Goal: Task Accomplishment & Management: Use online tool/utility

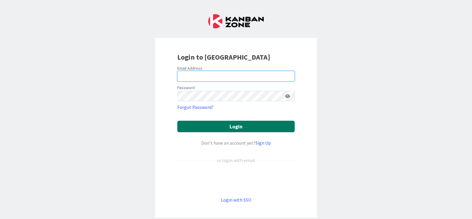
type input "[EMAIL_ADDRESS][PERSON_NAME][DOMAIN_NAME]"
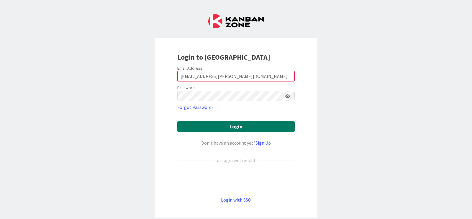
click at [245, 129] on button "Login" at bounding box center [235, 127] width 117 height 12
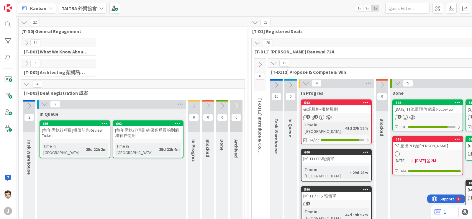
click at [99, 10] on icon at bounding box center [101, 8] width 5 height 5
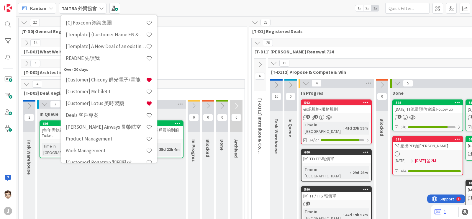
scroll to position [64, 0]
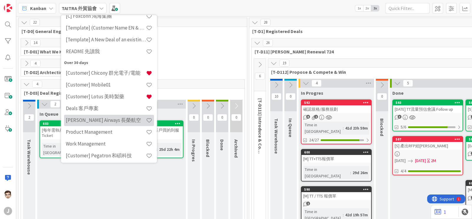
click at [104, 122] on h4 "[PERSON_NAME] Airways 長榮航空" at bounding box center [106, 120] width 80 height 6
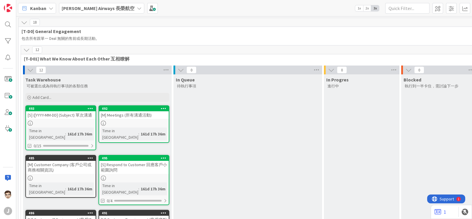
click at [32, 71] on icon at bounding box center [30, 70] width 6 height 6
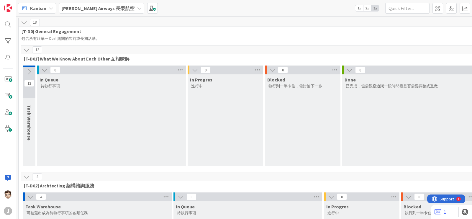
click at [30, 47] on icon at bounding box center [26, 50] width 6 height 6
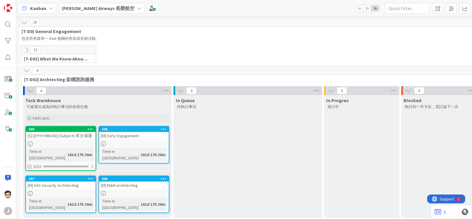
click at [30, 91] on icon at bounding box center [30, 90] width 6 height 6
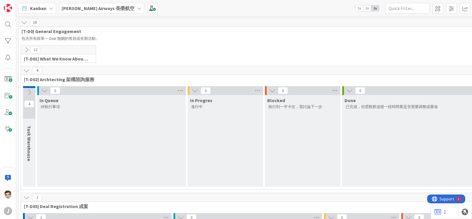
click at [29, 72] on icon at bounding box center [26, 70] width 6 height 6
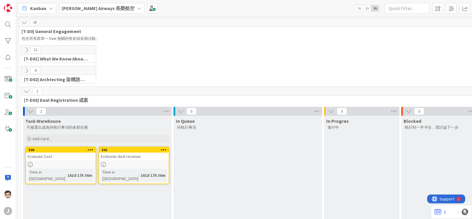
click at [29, 92] on icon at bounding box center [26, 91] width 6 height 6
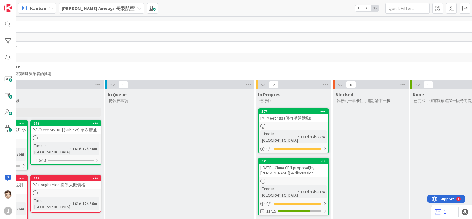
scroll to position [6, 166]
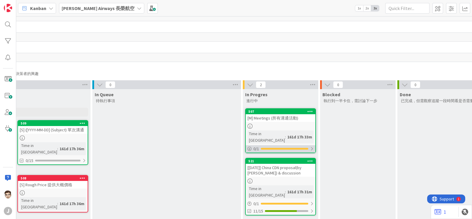
click at [285, 145] on div "0 / 1" at bounding box center [281, 148] width 70 height 7
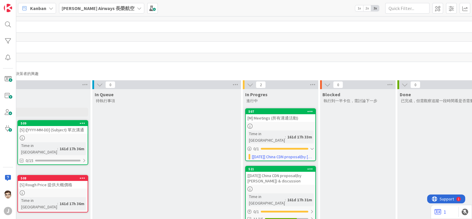
click at [103, 12] on div "[PERSON_NAME] Airways 長榮航空" at bounding box center [101, 8] width 85 height 11
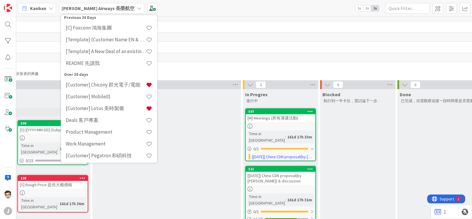
scroll to position [0, 0]
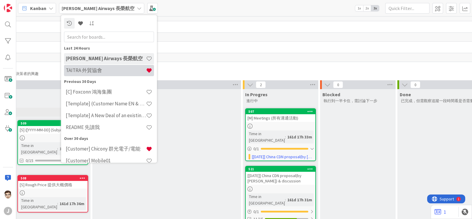
click at [91, 70] on h4 "TAITRA 外貿協會" at bounding box center [106, 71] width 80 height 6
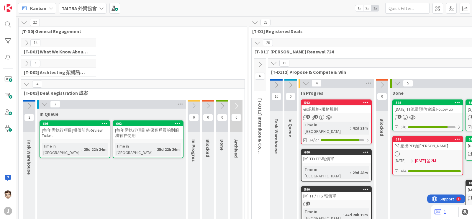
click at [96, 8] on div "TAITRA 外貿協會" at bounding box center [83, 8] width 48 height 11
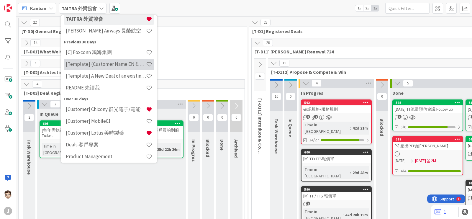
scroll to position [41, 0]
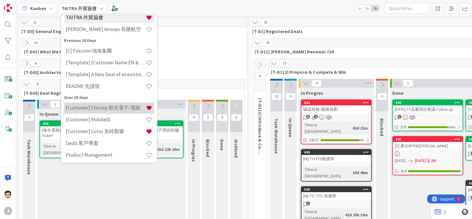
click at [107, 107] on h4 "[Customer] Chicony 群光電子/電能" at bounding box center [106, 108] width 80 height 6
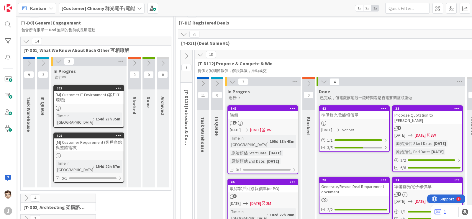
scroll to position [8, 0]
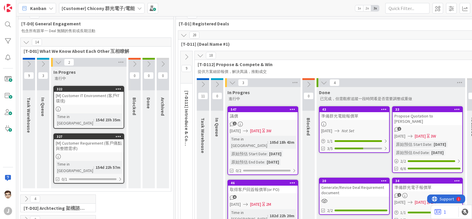
click at [58, 62] on icon at bounding box center [58, 62] width 6 height 6
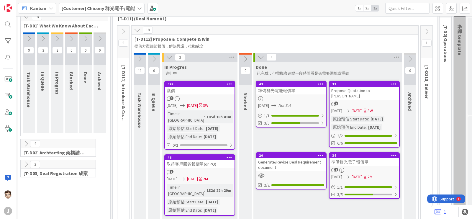
scroll to position [45, 0]
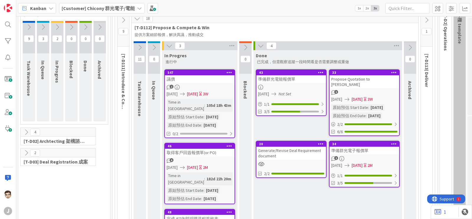
click at [134, 47] on button at bounding box center [140, 47] width 12 height 9
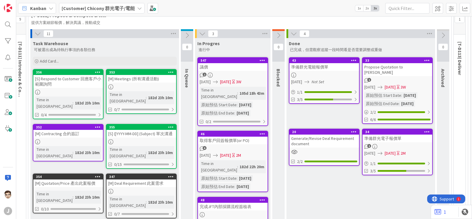
scroll to position [68, 104]
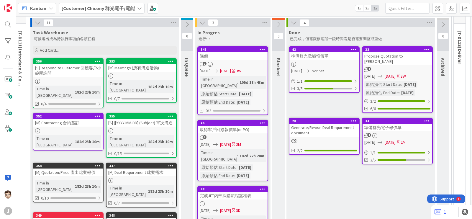
click at [171, 63] on icon at bounding box center [171, 61] width 6 height 4
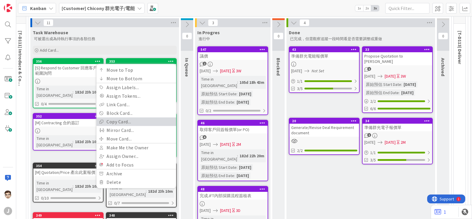
click at [158, 122] on link "Copy Card..." at bounding box center [137, 121] width 80 height 9
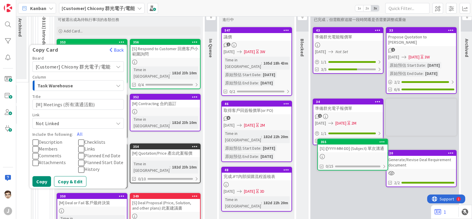
scroll to position [90, 80]
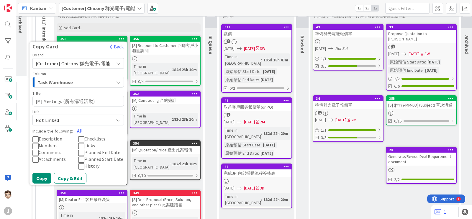
type textarea "x"
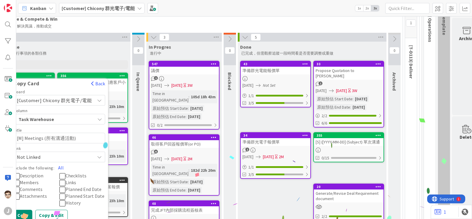
scroll to position [53, 159]
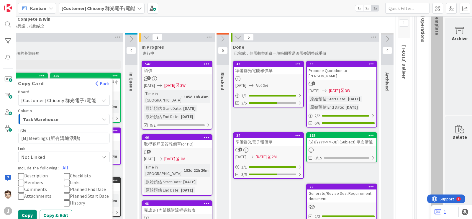
click at [359, 138] on div "[S] ([YYYY-MM-DD] (Subject) 單次溝通" at bounding box center [342, 142] width 70 height 8
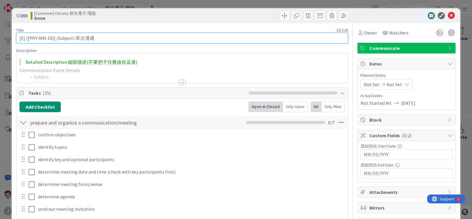
drag, startPoint x: 39, startPoint y: 34, endPoint x: 30, endPoint y: 37, distance: 9.4
click at [31, 36] on input "[S] ([YYYY-MM-DD] (Subject) 單次溝通" at bounding box center [182, 38] width 332 height 11
click at [30, 37] on input "[S] ([YYYY-MM-DD] (Subject) 單次溝通" at bounding box center [182, 38] width 332 height 11
drag, startPoint x: 30, startPoint y: 37, endPoint x: 50, endPoint y: 37, distance: 20.4
click at [50, 37] on input "[S] ([YYYY-MM-DD] (Subject) 單次溝通" at bounding box center [182, 38] width 332 height 11
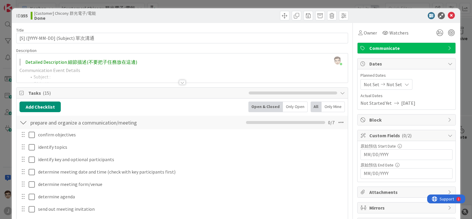
click at [19, 121] on div at bounding box center [23, 122] width 8 height 11
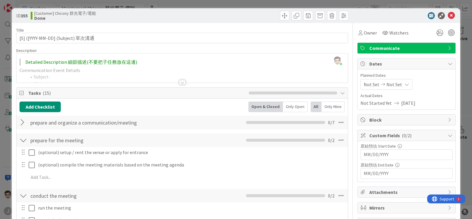
click at [27, 139] on div at bounding box center [23, 140] width 8 height 11
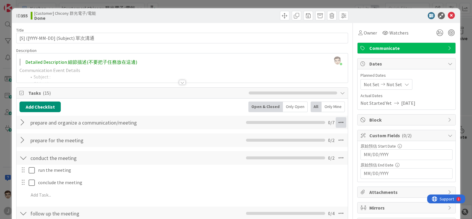
click at [336, 123] on icon at bounding box center [341, 122] width 11 height 11
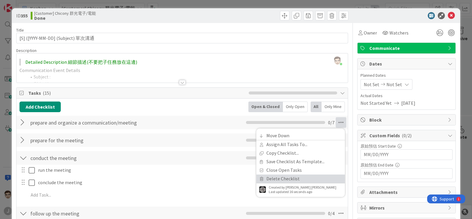
click at [296, 165] on link "Delete Checklist" at bounding box center [300, 178] width 89 height 9
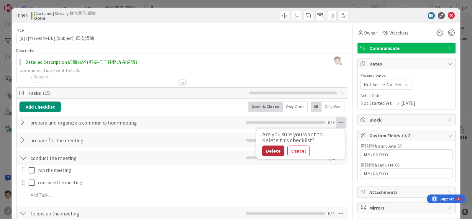
click at [270, 150] on button "Delete" at bounding box center [273, 150] width 22 height 11
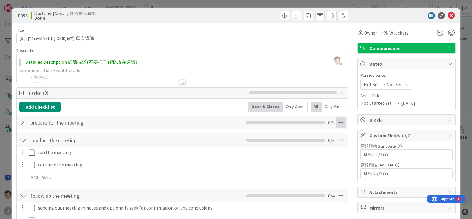
click at [336, 125] on icon at bounding box center [341, 122] width 11 height 11
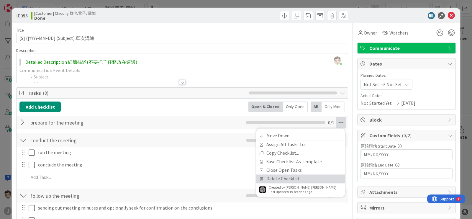
click at [288, 165] on link "Delete Checklist" at bounding box center [300, 178] width 89 height 9
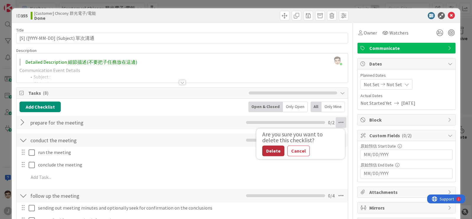
click at [266, 150] on button "Delete" at bounding box center [273, 150] width 22 height 11
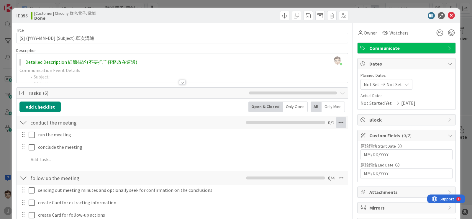
click at [337, 125] on icon at bounding box center [341, 122] width 11 height 11
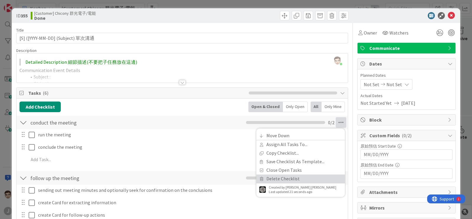
click at [272, 165] on link "Delete Checklist" at bounding box center [300, 178] width 89 height 9
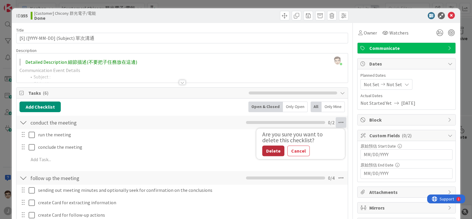
click at [267, 149] on button "Delete" at bounding box center [273, 150] width 22 height 11
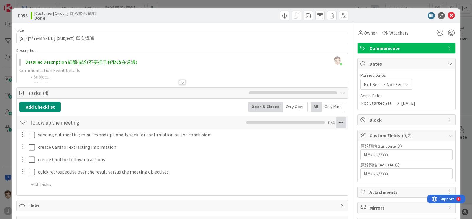
click at [337, 123] on icon at bounding box center [341, 122] width 11 height 11
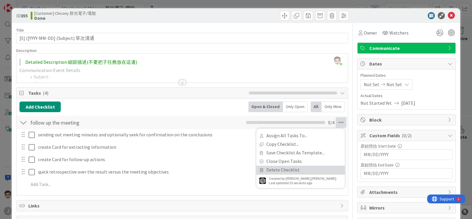
click at [275, 165] on link "Delete Checklist" at bounding box center [300, 170] width 89 height 9
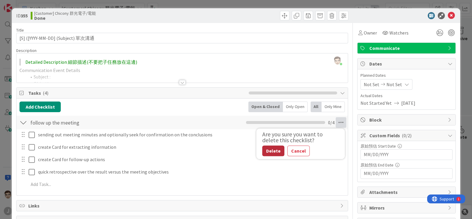
click at [259, 145] on div "Are you sure you want to delete this checklist? Delete Cancel" at bounding box center [296, 143] width 74 height 25
click at [263, 150] on button "Delete" at bounding box center [273, 150] width 22 height 11
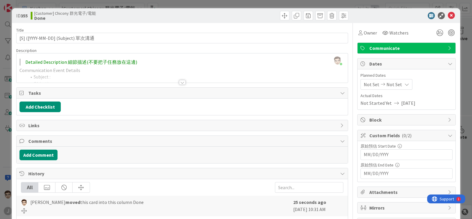
click at [268, 87] on div "Tasks Add Checklist" at bounding box center [182, 101] width 332 height 28
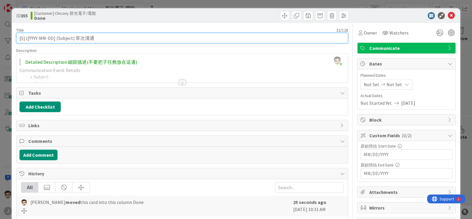
click at [36, 39] on input "[S] ([YYYY-MM-DD] (Subject) 單次溝通" at bounding box center [182, 38] width 332 height 11
drag, startPoint x: 53, startPoint y: 37, endPoint x: 180, endPoint y: 40, distance: 127.8
click at [177, 39] on input "[S] ([[DATE]] (Subject) 單次溝通" at bounding box center [182, 38] width 332 height 11
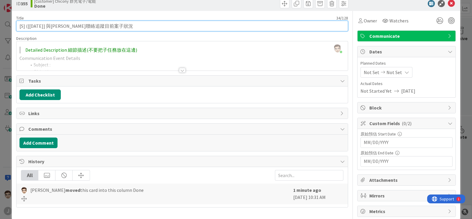
scroll to position [22, 0]
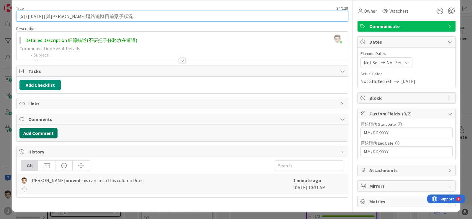
type input "[S] ([[DATE]] 與[PERSON_NAME]聯絡追蹤目前案子狀況"
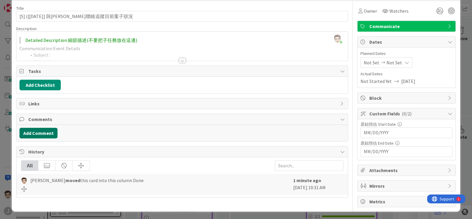
click at [45, 131] on button "Add Comment" at bounding box center [38, 133] width 38 height 11
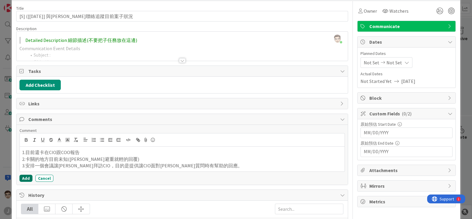
click at [24, 165] on button "Add" at bounding box center [25, 178] width 13 height 7
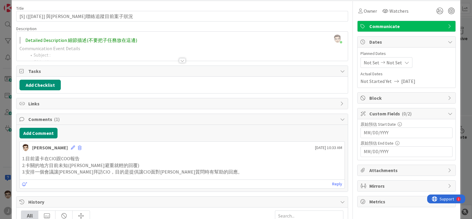
click at [11, 160] on div "ID 355 [Customer] Chicony 群光電子/電能 Done Title 34 / 128 [S] ([[DATE]] 與Clyde聯絡追蹤目…" at bounding box center [236, 109] width 472 height 219
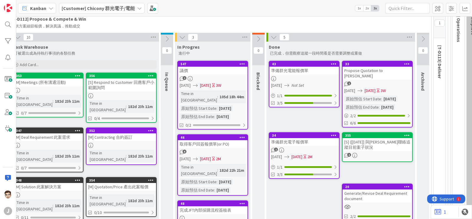
scroll to position [53, 122]
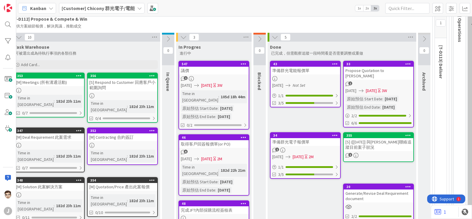
click at [78, 75] on icon at bounding box center [79, 75] width 6 height 4
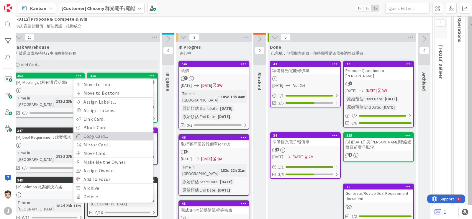
click at [118, 137] on link "Copy Card..." at bounding box center [113, 136] width 80 height 9
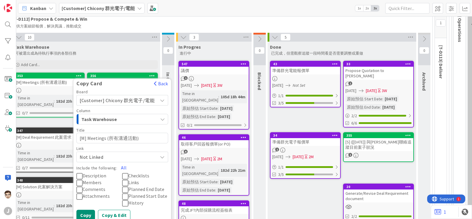
click at [161, 44] on div "0 In Queue 待執行事項" at bounding box center [168, 176] width 14 height 286
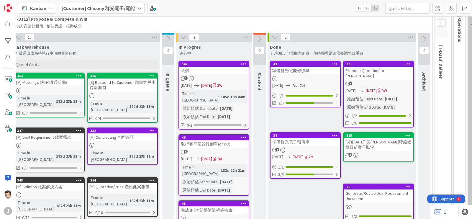
click at [78, 76] on icon at bounding box center [79, 75] width 6 height 4
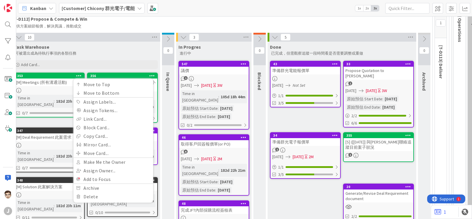
click at [162, 89] on div "In Queue" at bounding box center [169, 81] width 14 height 25
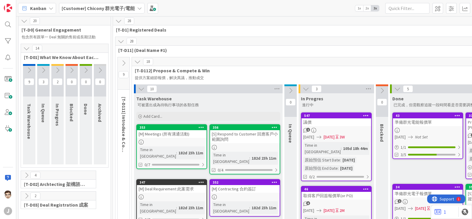
scroll to position [0, 0]
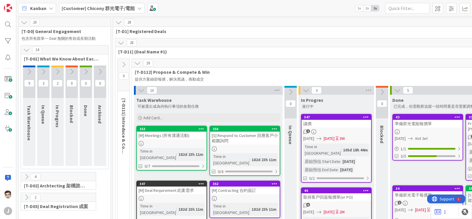
click at [140, 88] on icon at bounding box center [141, 90] width 6 height 6
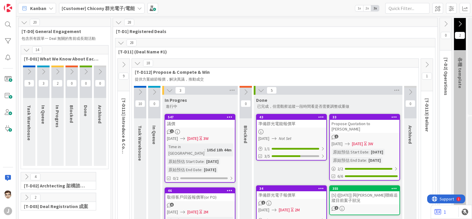
click at [169, 91] on icon at bounding box center [169, 90] width 6 height 6
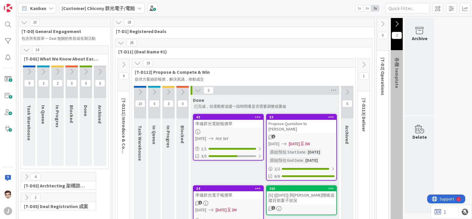
click at [200, 93] on icon at bounding box center [198, 90] width 6 height 6
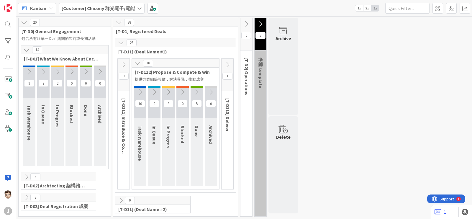
click at [140, 65] on icon at bounding box center [137, 63] width 6 height 6
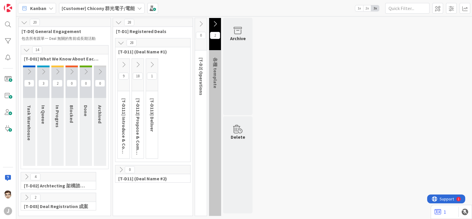
click at [119, 165] on icon at bounding box center [121, 169] width 6 height 6
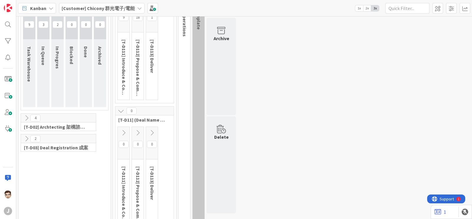
scroll to position [76, 0]
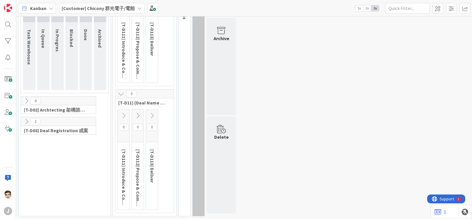
click at [127, 115] on button at bounding box center [124, 115] width 12 height 9
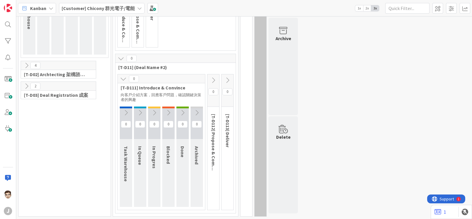
click at [126, 113] on icon at bounding box center [126, 112] width 6 height 6
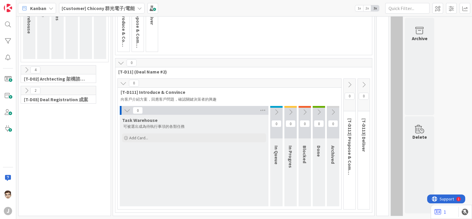
scroll to position [106, 0]
click at [126, 112] on icon at bounding box center [127, 111] width 6 height 6
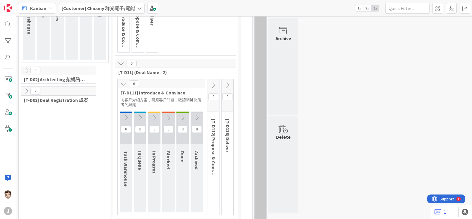
click at [124, 83] on icon at bounding box center [123, 84] width 6 height 6
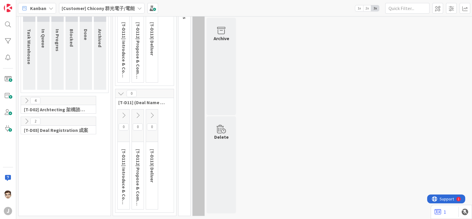
scroll to position [76, 0]
click at [120, 92] on icon at bounding box center [121, 94] width 6 height 6
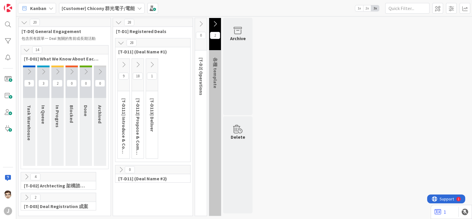
scroll to position [0, 0]
click at [47, 72] on button at bounding box center [43, 71] width 12 height 9
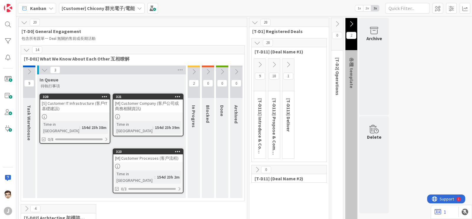
click at [50, 71] on div "3" at bounding box center [111, 70] width 149 height 9
click at [46, 71] on icon at bounding box center [44, 70] width 6 height 6
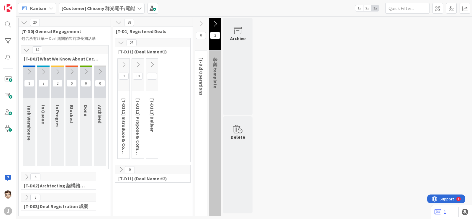
click at [34, 71] on button at bounding box center [29, 71] width 12 height 9
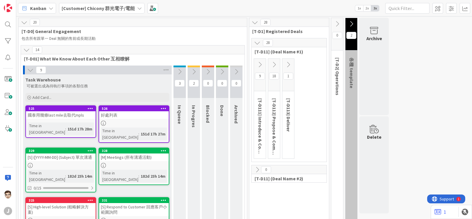
click at [259, 63] on icon at bounding box center [260, 64] width 6 height 6
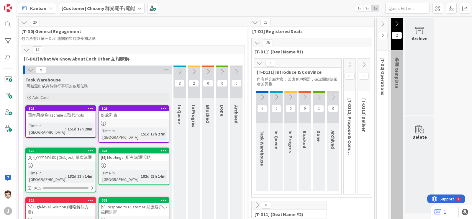
click at [260, 95] on icon at bounding box center [262, 97] width 6 height 6
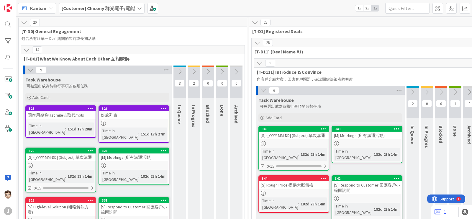
click at [88, 148] on icon at bounding box center [91, 150] width 6 height 4
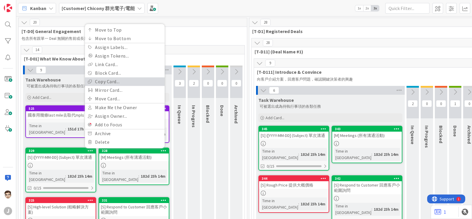
click at [125, 77] on link "Copy Card..." at bounding box center [125, 81] width 80 height 9
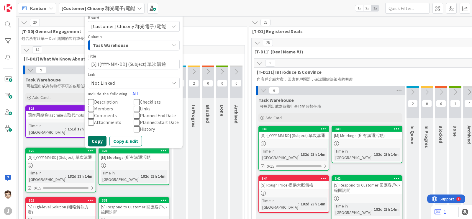
click at [104, 136] on button "Copy" at bounding box center [97, 141] width 19 height 11
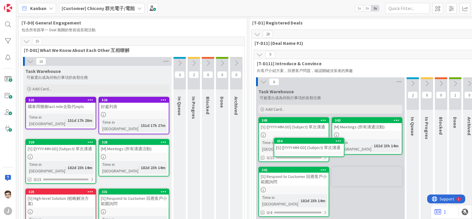
scroll to position [9, 0]
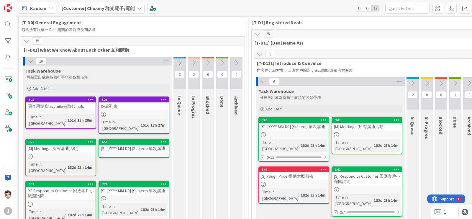
click at [164, 140] on icon at bounding box center [164, 142] width 6 height 4
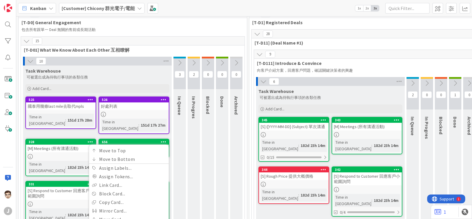
scroll to position [46, 0]
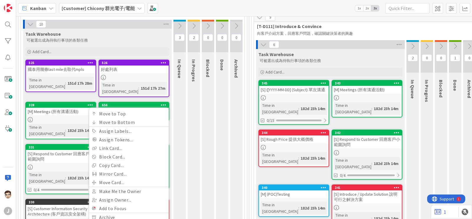
click at [148, 102] on link "656 Move to Top Move to Bottom Assign Labels... Assign Tokens... Link Card... B…" at bounding box center [134, 111] width 71 height 19
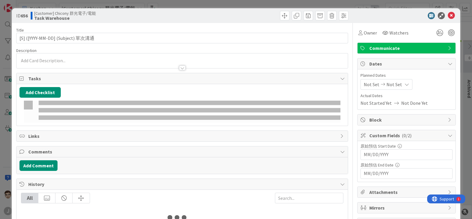
click at [161, 99] on div "Add Checklist" at bounding box center [182, 105] width 326 height 36
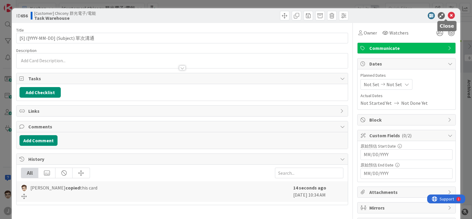
click at [377, 15] on div "ID 656 [Customer] Chicony 群光電子/電能 Task Warehouse" at bounding box center [236, 15] width 449 height 15
click at [377, 16] on icon at bounding box center [451, 15] width 7 height 7
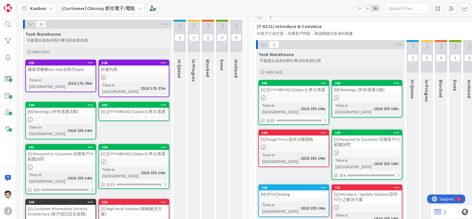
click at [31, 27] on icon at bounding box center [30, 24] width 6 height 6
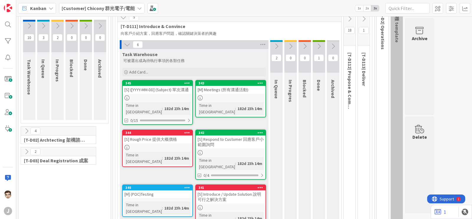
click at [274, 44] on icon at bounding box center [276, 46] width 6 height 6
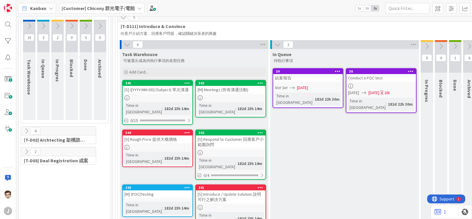
click at [377, 45] on icon at bounding box center [455, 46] width 6 height 6
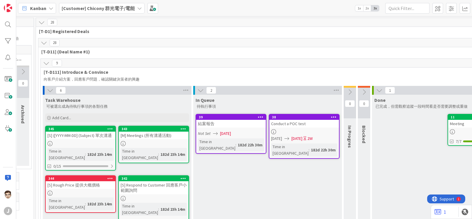
scroll to position [0, 27]
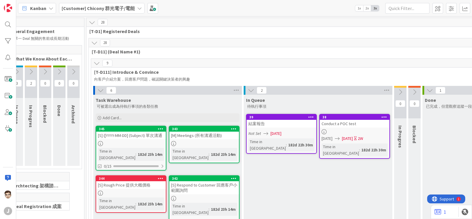
click at [94, 62] on icon at bounding box center [97, 63] width 6 height 6
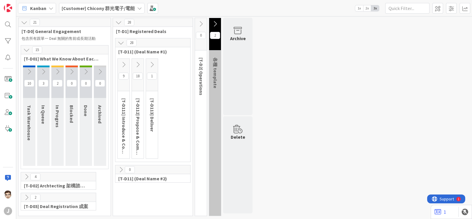
scroll to position [0, 0]
click at [121, 42] on icon at bounding box center [121, 43] width 6 height 6
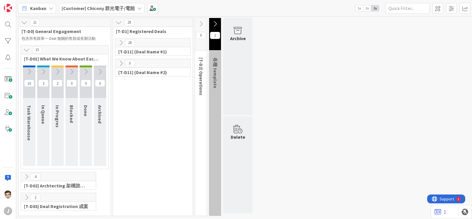
click at [121, 42] on icon at bounding box center [121, 43] width 6 height 6
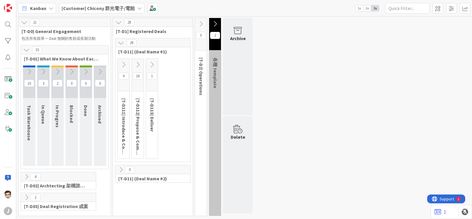
click at [201, 23] on icon at bounding box center [201, 24] width 6 height 6
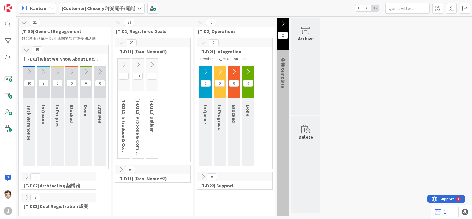
click at [137, 65] on icon at bounding box center [138, 64] width 6 height 6
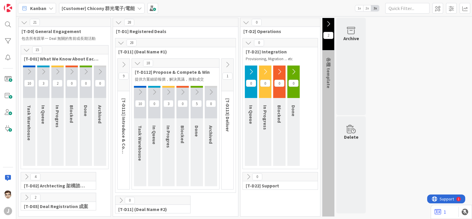
click at [194, 90] on icon at bounding box center [197, 92] width 6 height 6
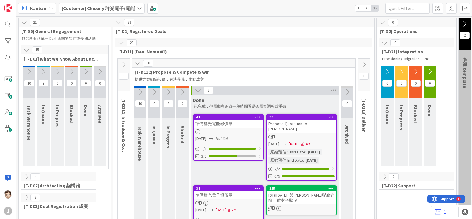
click at [137, 93] on icon at bounding box center [140, 92] width 6 height 6
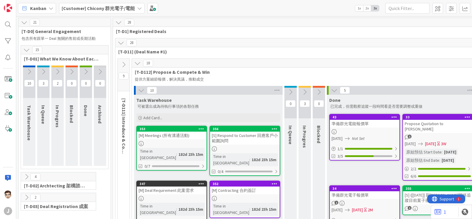
click at [25, 21] on icon at bounding box center [24, 22] width 6 height 6
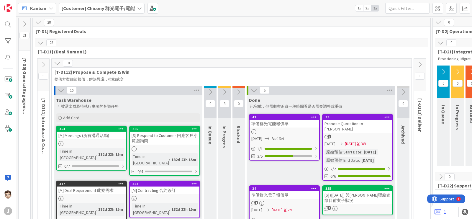
click at [43, 62] on icon at bounding box center [43, 64] width 6 height 6
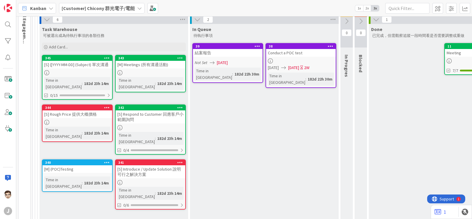
scroll to position [73, 0]
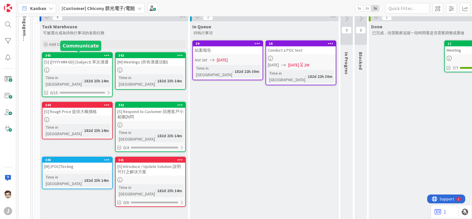
click at [103, 54] on div at bounding box center [107, 55] width 11 height 4
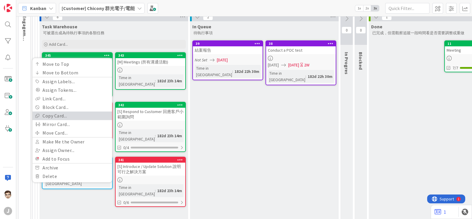
click at [84, 114] on link "Copy Card..." at bounding box center [72, 115] width 80 height 9
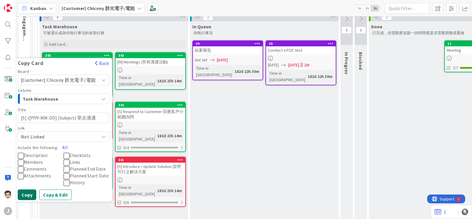
click at [31, 165] on button "Copy" at bounding box center [27, 194] width 19 height 11
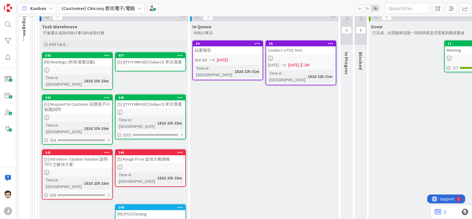
click at [178, 53] on icon at bounding box center [180, 55] width 6 height 4
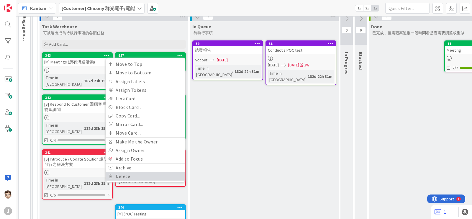
click at [140, 165] on link "Delete" at bounding box center [146, 176] width 80 height 9
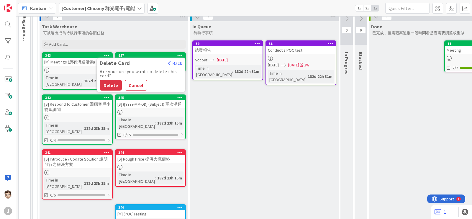
click at [114, 84] on button "Delete" at bounding box center [111, 85] width 22 height 11
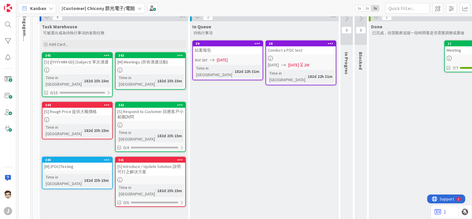
click at [107, 54] on icon at bounding box center [107, 55] width 6 height 4
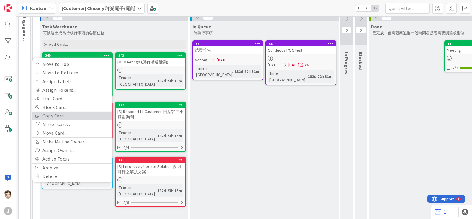
click at [88, 112] on link "Copy Card..." at bounding box center [72, 115] width 80 height 9
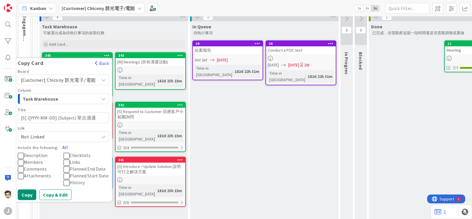
click at [66, 145] on button "All" at bounding box center [64, 147] width 13 height 11
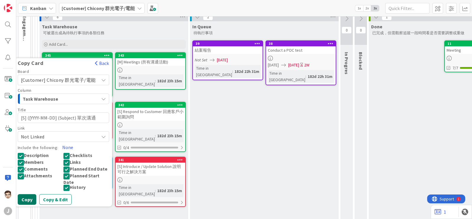
click at [30, 165] on button "Copy" at bounding box center [27, 199] width 19 height 11
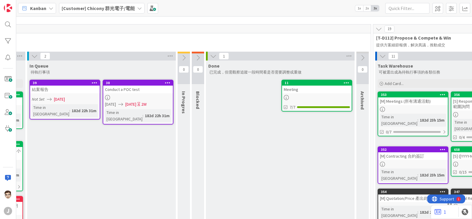
scroll to position [34, 0]
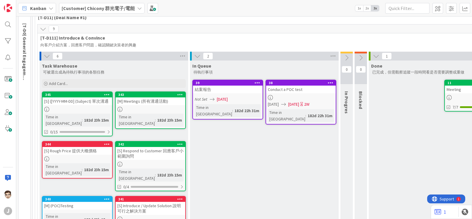
click at [50, 54] on div "6" at bounding box center [114, 56] width 149 height 9
click at [44, 32] on div "9" at bounding box center [285, 28] width 496 height 9
click at [42, 28] on icon at bounding box center [43, 29] width 6 height 6
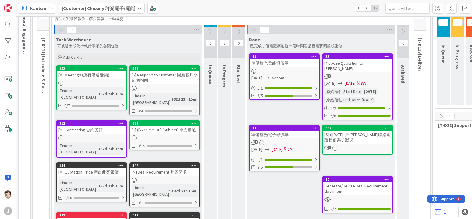
scroll to position [71, 0]
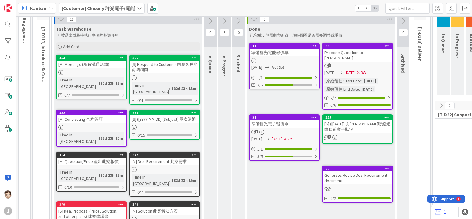
click at [193, 110] on icon at bounding box center [195, 112] width 6 height 4
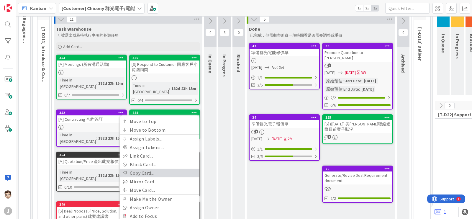
click at [177, 165] on link "Copy Card..." at bounding box center [160, 173] width 80 height 9
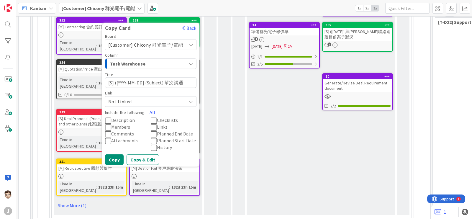
scroll to position [164, 0]
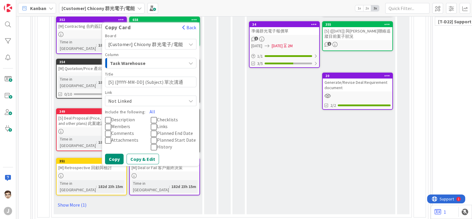
click at [128, 76] on textarea "[S] ([YYYY-MM-DD] (Subject) 單次溝通" at bounding box center [151, 81] width 92 height 11
type textarea "x"
type textarea "[S] ([YYY-MM-DD] (Subject) 單次溝通"
type textarea "x"
type textarea "[S] ([YY-MM-DD] (Subject) 單次溝通"
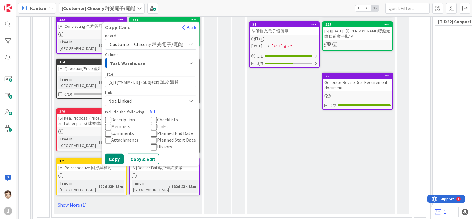
type textarea "x"
type textarea "[S] ([Y-MM-DD] (Subject) 單次溝通"
type textarea "x"
type textarea "[S] ([ㄉㄢ-MM-DD] (Subject) 單次溝通"
type textarea "x"
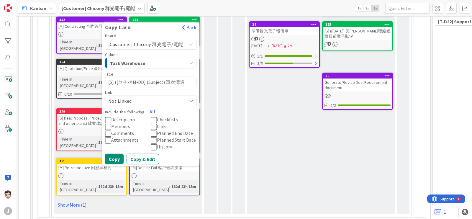
type textarea "[S] ([-MM-DD] (Subject) 單次溝通"
type textarea "x"
type textarea "[S] ([20-MM-DD] (Subject) 單次溝通"
type textarea "x"
type textarea "[S] ([202-MM-DD] (Subject) 單次溝通"
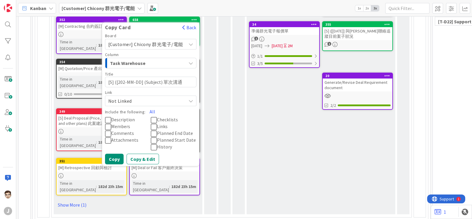
type textarea "x"
type textarea "[S] ([2025-MM-DD] (Subject) 單次溝通"
type textarea "x"
type textarea "[S] ([2025-M-DD] (Subject) 單次溝通"
type textarea "x"
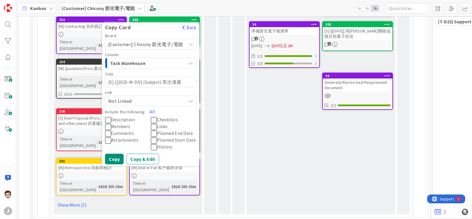
type textarea "[S] ([2025--DD] (Subject) 單次溝通"
type textarea "x"
type textarea "[S] ([2025-0-DD] (Subject) 單次溝通"
type textarea "x"
type textarea "[S] ([2025-09-DD] (Subject) 單次溝通"
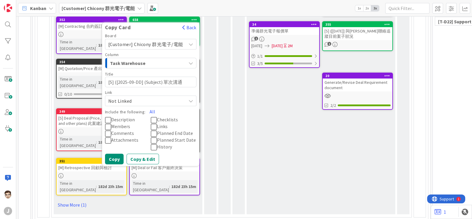
type textarea "x"
type textarea "[S] ([2025-09-D] (Subject) 單次溝通"
type textarea "x"
type textarea "[S] ([2025-09-] (Subject) 單次溝通"
type textarea "x"
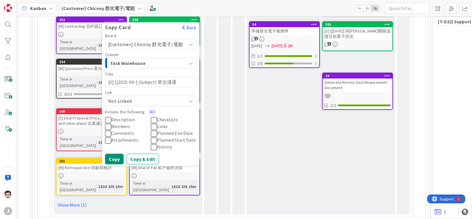
type textarea "[S] ([2025-09-0] (Subject) 單次溝通"
type textarea "x"
type textarea "[S] ([[DATE]] (Subject) 單次溝通"
drag, startPoint x: 144, startPoint y: 75, endPoint x: 266, endPoint y: 87, distance: 122.2
click at [252, 85] on div "11 Task Warehouse 可被選出成為待執行事項的各類任務 Add Card... 356 [S] Respond to Customer 回應客戶…" at bounding box center [232, 69] width 358 height 295
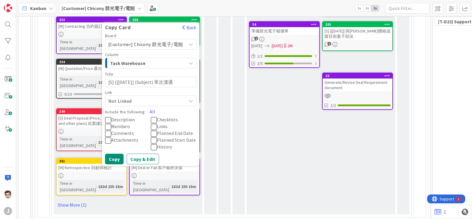
type textarea "x"
type textarea "[S] ([[DATE]] ("
type textarea "x"
type textarea "[S] ([[DATE]]"
type textarea "x"
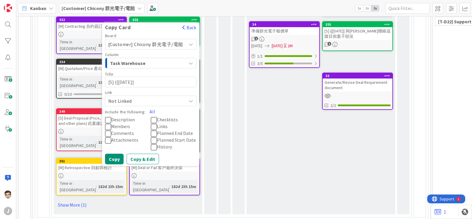
type textarea "[S] ([[DATE]] ㄩ"
type textarea "x"
type textarea "[S] ([[DATE]] 與"
type textarea "x"
type textarea "[S] ([[DATE]] 與W"
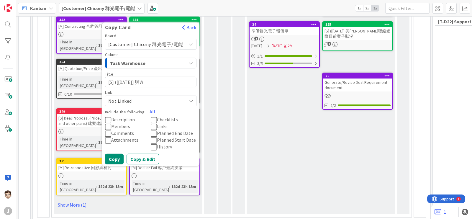
type textarea "x"
type textarea "[S] ([[DATE]] 與"
type textarea "x"
type textarea "[S] ([[DATE]]"
type textarea "x"
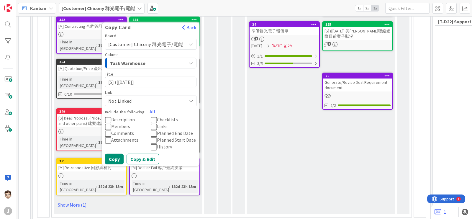
type textarea "[S] ([[DATE]] W"
type textarea "x"
type textarea "[S] ([[DATE]]"
type textarea "x"
type textarea "[S] ([[DATE]] f"
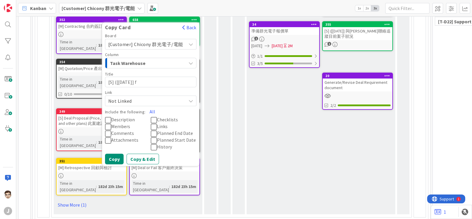
type textarea "x"
type textarea "[S] ([[DATE]] fm"
type textarea "x"
type textarea "[S] ([[DATE]] fm,4"
type textarea "x"
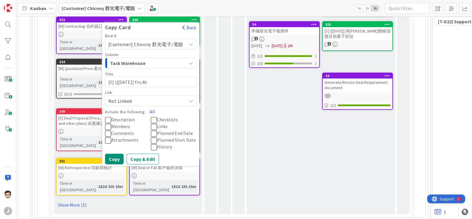
type textarea "[S] ([[DATE]] fm,4bp"
type textarea "x"
type textarea "[S] ([[DATE]] fm,4bp4"
type textarea "x"
type textarea "[S] ([[DATE]] fm,4bp"
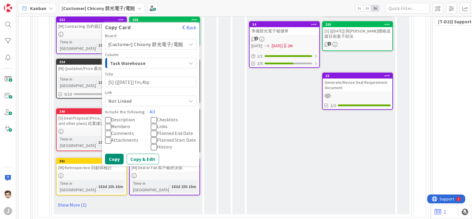
type textarea "x"
type textarea "[S] ([[DATE]] fm,4b"
type textarea "x"
type textarea "[S] ([[DATE]] fm,4"
type textarea "x"
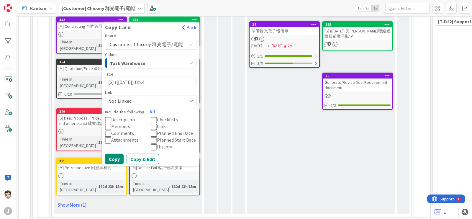
type textarea "[S] ([[DATE]] fm,"
type textarea "x"
type textarea "[S] ([[DATE]] fm"
type textarea "x"
type textarea "[S] ([[DATE]] f"
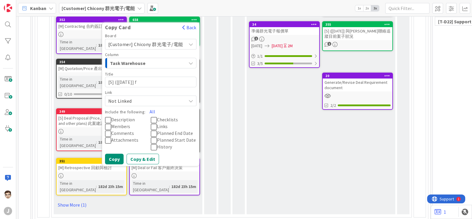
type textarea "x"
type textarea "[S] ([[DATE]]"
type textarea "x"
type textarea "[S] ([[DATE]] ˇ"
type textarea "x"
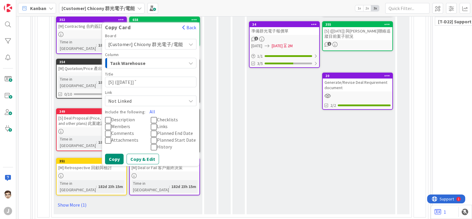
type textarea "[S] ([[DATE]]"
type textarea "x"
type textarea "[S] ([[DATE]] C"
type textarea "x"
type textarea "[S] ([[DATE]] Ci"
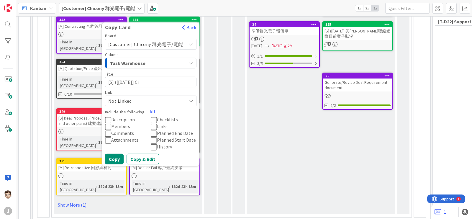
type textarea "x"
type textarea "[S] ([[DATE]] Cih"
type textarea "x"
type textarea "[S] ([[DATE]] Cihco"
type textarea "x"
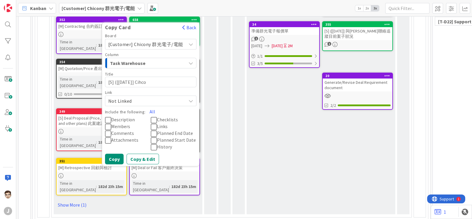
type textarea "[S] ([[DATE]] Cihcon"
type textarea "x"
type textarea "[S] ([[DATE]] Cihco"
type textarea "x"
type textarea "[S] ([[DATE]] Cihc"
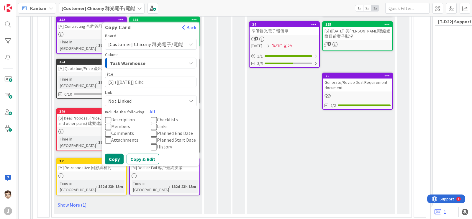
type textarea "x"
type textarea "[S] ([[DATE]] Cih"
type textarea "x"
type textarea "[S] ([[DATE]] Ci"
type textarea "x"
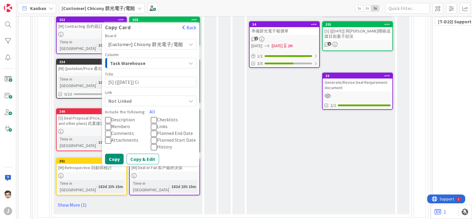
type textarea "[S] ([[DATE]] C"
type textarea "x"
type textarea "[S] ([[DATE]] Ch"
type textarea "x"
type textarea "[S] ([[DATE]] Chi"
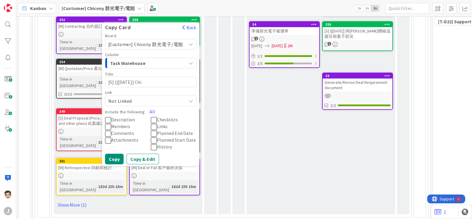
type textarea "x"
type textarea "[S] ([[DATE]] Chic"
type textarea "x"
type textarea "[S] ([[DATE]] [GEOGRAPHIC_DATA]"
type textarea "x"
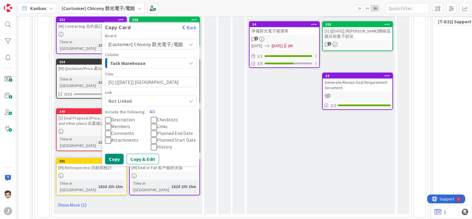
type textarea "[S] ([[DATE]] [GEOGRAPHIC_DATA]"
type textarea "x"
type textarea "[S] ([[DATE]] [GEOGRAPHIC_DATA]"
type textarea "x"
type textarea "[S] ([[DATE]] Chicony 3"
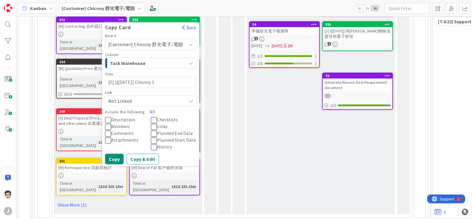
type textarea "x"
type textarea "[S] ([[DATE]] [GEOGRAPHIC_DATA]"
type textarea "x"
type textarea "[S] ([[DATE]] Chicony s"
type textarea "x"
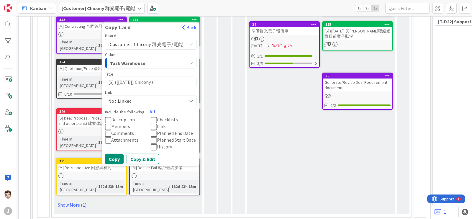
type textarea "[S] ([[DATE]] [GEOGRAPHIC_DATA]"
type textarea "x"
type textarea "[S] ([[DATE]] Chicony stu"
type textarea "x"
type textarea "[S] ([[DATE]] Chicony stut"
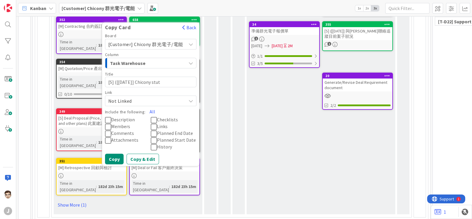
type textarea "x"
type textarea "[S] ([[DATE]] Chicony stutas"
type textarea "x"
type textarea "[S] ([[DATE]] Chicony stutas"
type textarea "x"
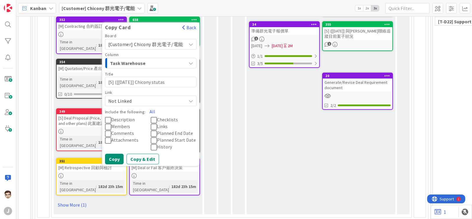
type textarea "[S] ([[DATE]] Chicony stutas 3"
type textarea "x"
type textarea "[S] ([[DATE]] Chicony stutas"
type textarea "x"
type textarea "[S] ([[DATE]] Chicony stutas u"
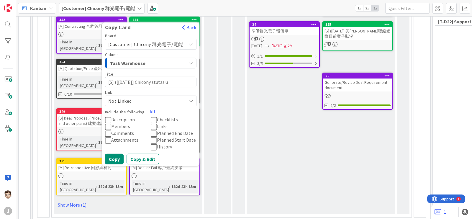
type textarea "x"
type textarea "[S] ([[DATE]] Chicony stutas ud"
type textarea "x"
type textarea "[S] ([[DATE]] Chicony stutas u"
type textarea "x"
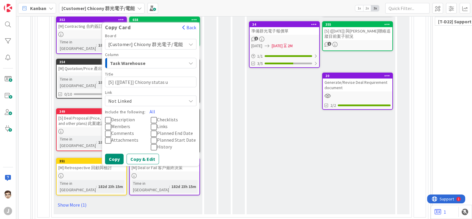
type textarea "[S] ([[DATE]] Chicony stutas up"
type textarea "x"
type textarea "[S] ([[DATE]] Chicony stutas upa"
type textarea "x"
type textarea "[S] ([[DATE]] Chicony stutas up"
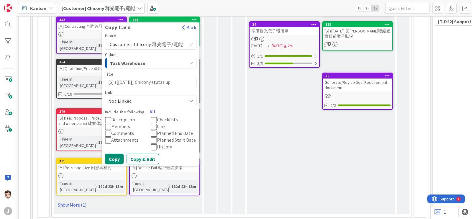
type textarea "x"
type textarea "[S] ([[DATE]] Chicony stutas upd"
type textarea "x"
type textarea "[S] ([[DATE]] Chicony stutas upda"
type textarea "x"
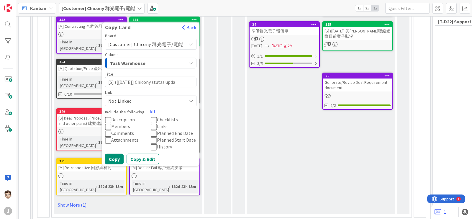
type textarea "[S] ([[DATE]] Chicony stutas updat"
type textarea "x"
type textarea "[S] ([[DATE]] Chicony stutas update"
type textarea "x"
type textarea "[S] ([[DATE]] Chicony stutas update"
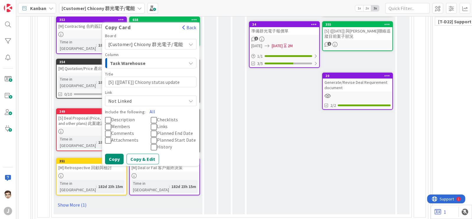
type textarea "x"
type textarea "[S] ([[DATE]] Chicony stutas update &"
type textarea "x"
type textarea "[S] ([[DATE]] Chicony stutas update &"
type textarea "x"
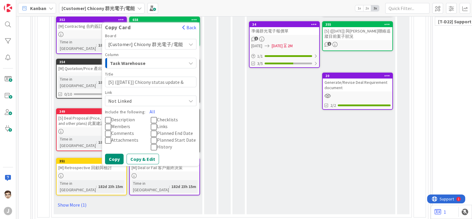
type textarea "[S] ([[DATE]] Chicony stutas update & N"
type textarea "x"
type textarea "[S] ([[DATE]] Chicony stutas update & Ne"
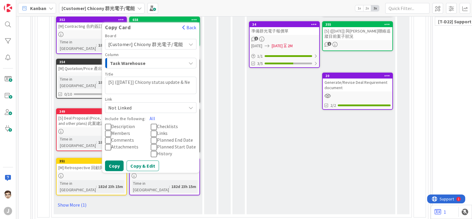
type textarea "x"
type textarea "[S] ([[DATE]] Chicony stutas update & Nex"
type textarea "x"
type textarea "[S] ([[DATE]] Chicony stutas update & Next"
type textarea "x"
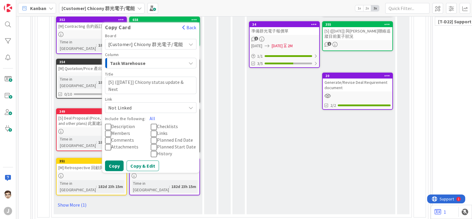
type textarea "[S] ([[DATE]] Chicony stutas update & Next"
type textarea "x"
type textarea "[S] ([[DATE]] Chicony stutas update & Next s"
type textarea "x"
type textarea "[S] ([[DATE]] Chicony stutas update & Next st"
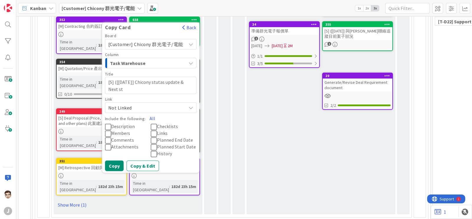
type textarea "x"
type textarea "[S] ([[DATE]] Chicony stutas update & Next step"
type textarea "x"
type textarea "[S] ([[DATE]] Chicony stutas update & Next step"
click at [115, 161] on button "Copy" at bounding box center [114, 166] width 19 height 11
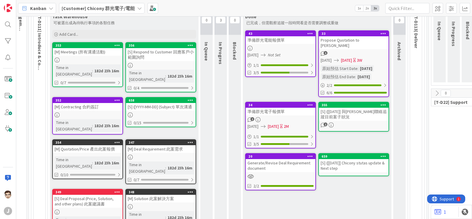
scroll to position [109, 4]
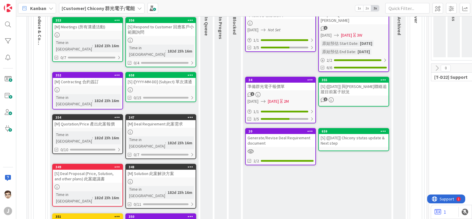
click at [355, 134] on div "[S] ([[DATE]] Chicony stutas update & Next step" at bounding box center [354, 140] width 70 height 13
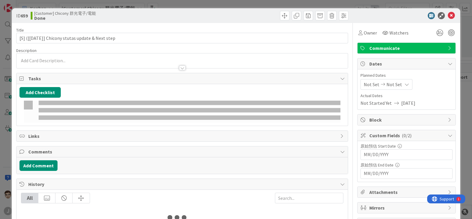
type textarea "x"
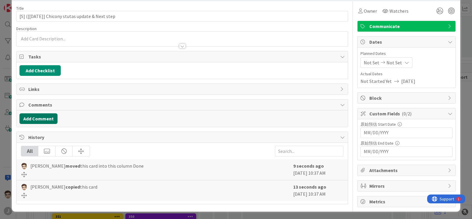
click at [32, 119] on button "Add Comment" at bounding box center [38, 118] width 38 height 11
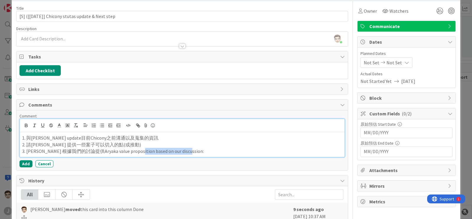
drag, startPoint x: 184, startPoint y: 153, endPoint x: 134, endPoint y: 154, distance: 49.6
click at [134, 154] on div "1. 與[PERSON_NAME] update目前Chicony之前溝通以及蒐集的資訊 2. 請[PERSON_NAME] 提供一些案子可以切入的點(或推動…" at bounding box center [182, 144] width 325 height 25
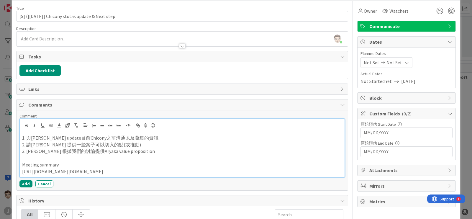
click at [19, 165] on div "Comment 1. 與[PERSON_NAME] update目前Chicony之前溝通以及蒐集的資訊 2. 請[PERSON_NAME] 提供一些案子可以…" at bounding box center [182, 150] width 331 height 80
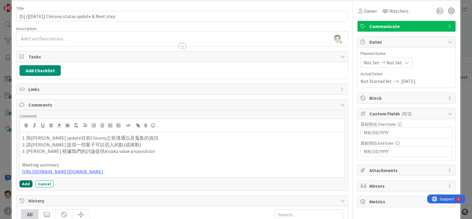
click at [22, 165] on button "Add" at bounding box center [25, 183] width 13 height 7
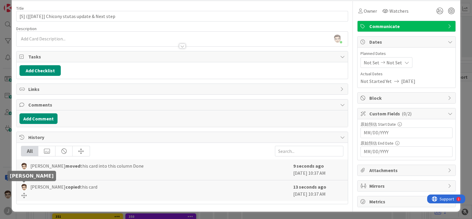
type textarea "x"
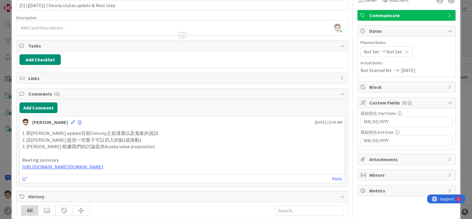
scroll to position [22, 0]
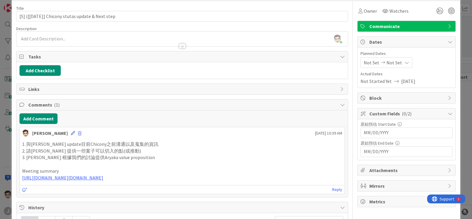
click at [71, 132] on icon at bounding box center [73, 133] width 4 height 4
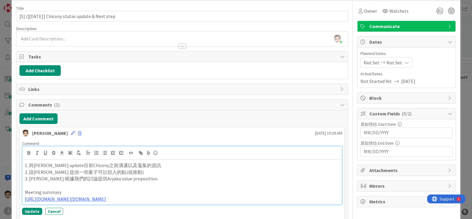
click at [32, 162] on p "1. 與[PERSON_NAME] update目前Chicony之前溝通以及蒐集的資訊" at bounding box center [182, 165] width 315 height 7
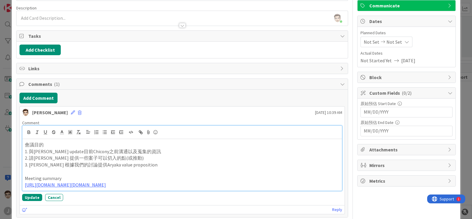
scroll to position [59, 0]
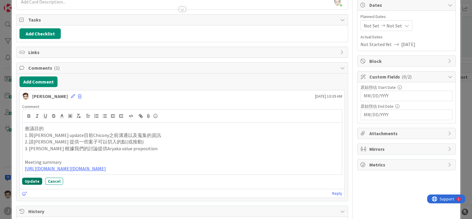
click at [31, 165] on button "Update" at bounding box center [32, 181] width 20 height 7
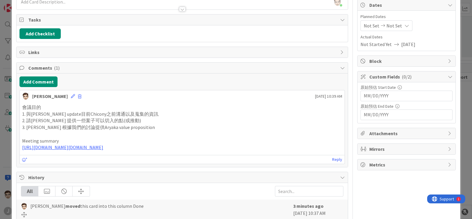
scroll to position [0, 0]
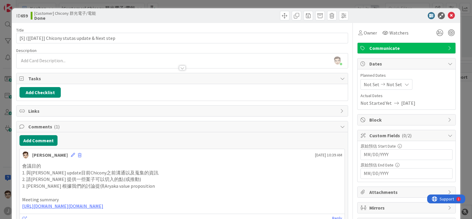
click at [0, 91] on div "ID 659 [Customer] Chicony 群光電子/電能 Done Title 51 / 128 [S] ([[DATE]] Chicony stu…" at bounding box center [236, 109] width 472 height 219
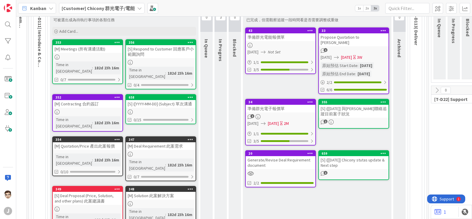
scroll to position [72, 4]
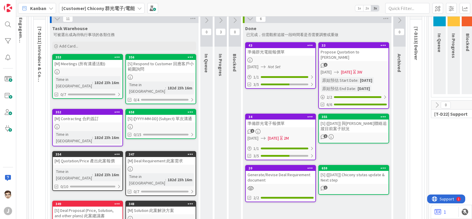
click at [220, 22] on icon at bounding box center [220, 20] width 6 height 6
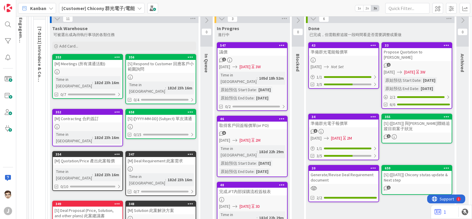
click at [190, 110] on icon at bounding box center [191, 112] width 6 height 4
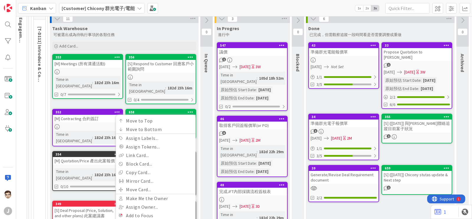
click at [116, 55] on icon at bounding box center [118, 57] width 6 height 4
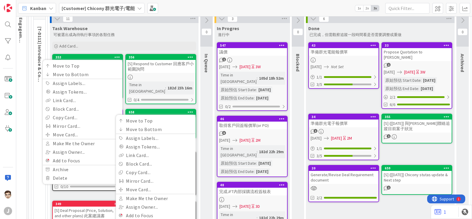
click at [129, 52] on div "Task Warehouse 可被選出成為待執行事項的各類任務 Add Card... 356 [S] Respond to Customer 回應客戶小範圍…" at bounding box center [124, 164] width 149 height 283
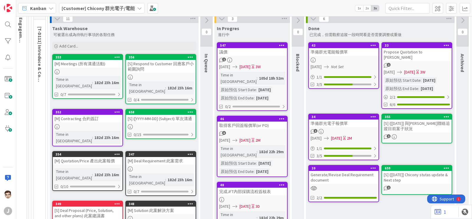
click at [188, 110] on icon at bounding box center [191, 112] width 6 height 4
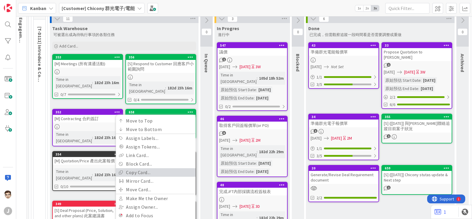
click at [166, 165] on link "Copy Card..." at bounding box center [156, 172] width 80 height 9
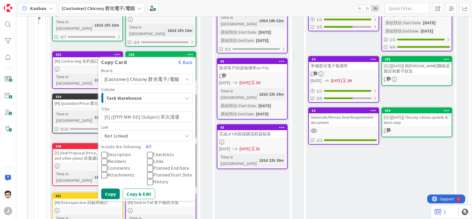
scroll to position [145, 4]
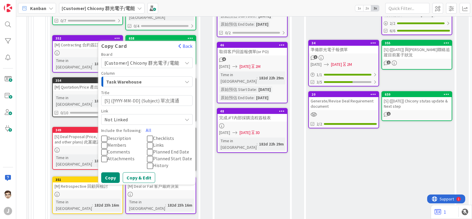
click at [122, 95] on textarea "[S] ([YYYY-MM-DD] (Subject) 單次溝通" at bounding box center [147, 100] width 92 height 11
type textarea "x"
type textarea "[S] ([YYY-MM-DD] (Subject) 單次溝通"
type textarea "x"
type textarea "[S] ([YY-MM-DD] (Subject) 單次溝通"
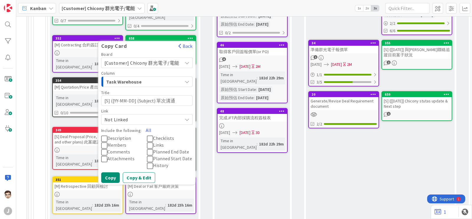
type textarea "x"
type textarea "[S] ([Y-MM-DD] (Subject) 單次溝通"
type textarea "x"
type textarea "[S] ([-MM-DD] (Subject) 單次溝通"
type textarea "x"
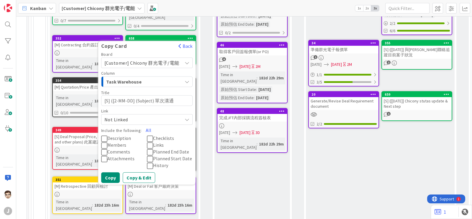
type textarea "[S] ([20-MM-DD] (Subject) 單次溝通"
type textarea "x"
type textarea "[S] ([202-MM-DD] (Subject) 單次溝通"
type textarea "x"
type textarea "[S] ([2025-MM-DD] (Subject) 單次溝通"
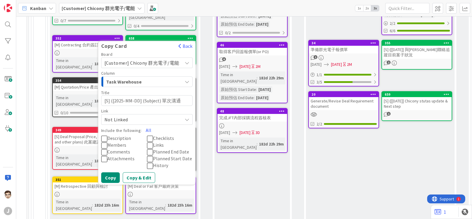
type textarea "x"
type textarea "[S] ([2025-M-DD] (Subject) 單次溝通"
type textarea "x"
type textarea "[S] ([2025--DD] (Subject) 單次溝通"
click at [135, 95] on textarea "[S] ([2025-09-DD] (Subject) 單次溝通" at bounding box center [147, 100] width 92 height 11
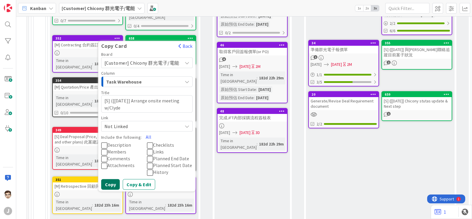
click at [107, 165] on button "Copy" at bounding box center [110, 184] width 19 height 11
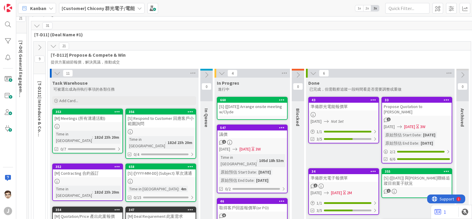
scroll to position [54, 4]
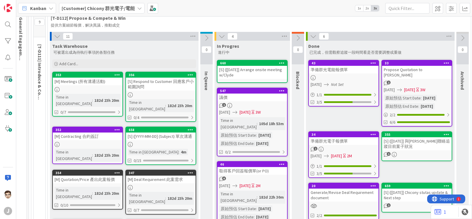
click at [257, 76] on div "[S] ([[DATE]] Arrange onsite meeting w/Clyde" at bounding box center [252, 72] width 70 height 13
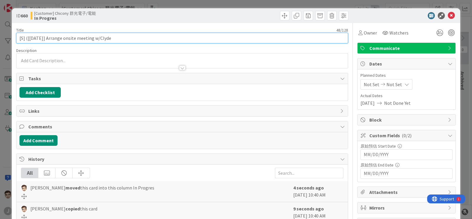
click at [101, 37] on input "[S] ([[DATE]] Arrange onsite meeting w/Clyde" at bounding box center [182, 38] width 332 height 11
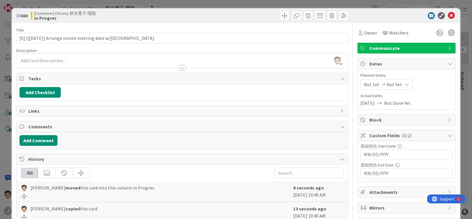
click at [173, 68] on div at bounding box center [182, 65] width 331 height 6
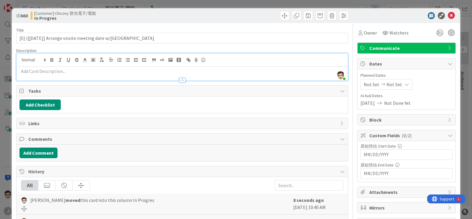
click at [235, 69] on p at bounding box center [182, 71] width 326 height 7
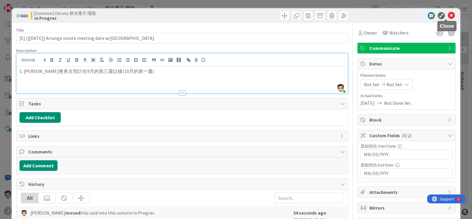
click at [377, 16] on icon at bounding box center [451, 15] width 7 height 7
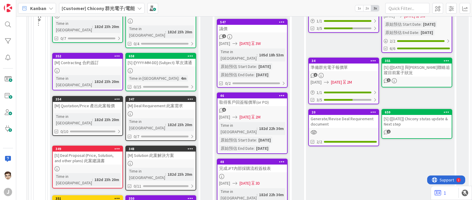
scroll to position [0, 4]
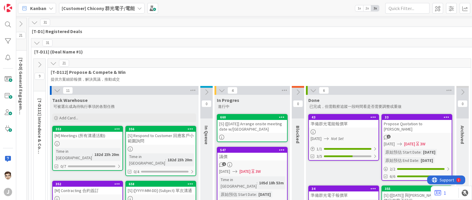
click at [55, 90] on icon at bounding box center [57, 90] width 6 height 6
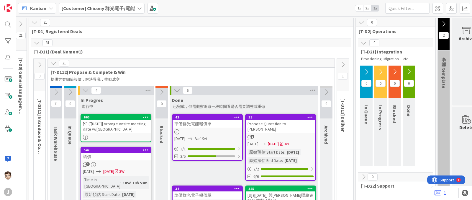
click at [361, 20] on icon at bounding box center [361, 22] width 6 height 6
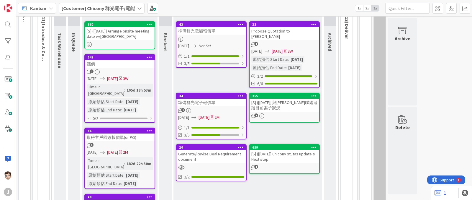
scroll to position [94, 0]
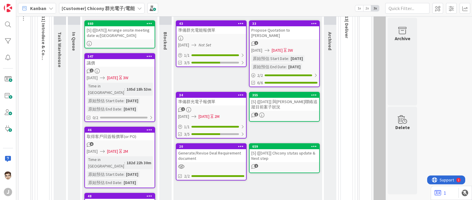
click at [285, 150] on div "[S] ([[DATE]] Chicony stutas update & Next step" at bounding box center [285, 155] width 70 height 13
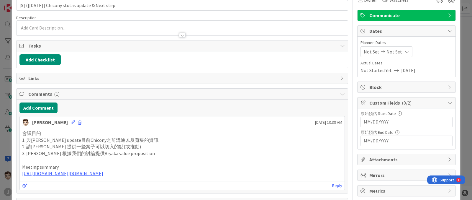
scroll to position [32, 0]
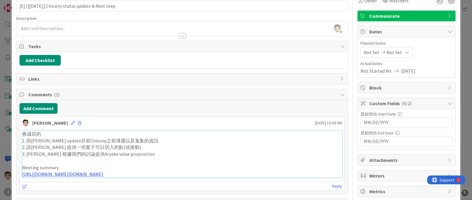
click at [103, 165] on link "[URL][DOMAIN_NAME][DOMAIN_NAME]" at bounding box center [62, 174] width 81 height 6
click at [0, 115] on div "ID 659 [Customer] Chicony 群光電子/電能 Done Title 51 / 128 [S] ([[DATE]] Chicony stu…" at bounding box center [236, 100] width 472 height 200
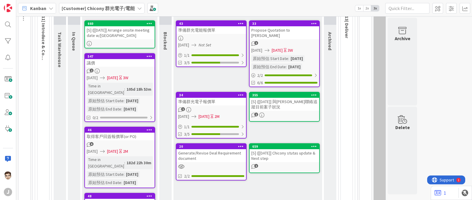
click at [132, 31] on div "[S] ([[DATE]] Arrange onsite meeting date w/[GEOGRAPHIC_DATA]" at bounding box center [120, 32] width 70 height 13
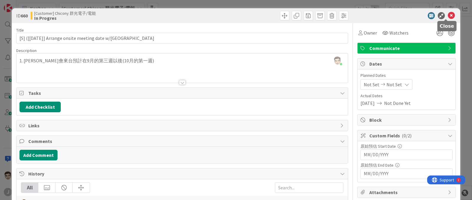
click at [377, 14] on icon at bounding box center [451, 15] width 7 height 7
